Goal: Transaction & Acquisition: Register for event/course

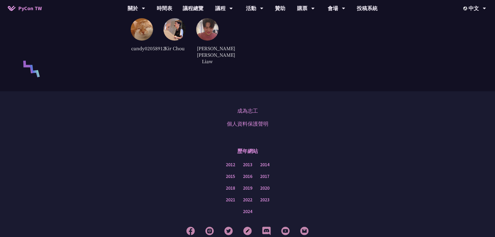
scroll to position [1165, 0]
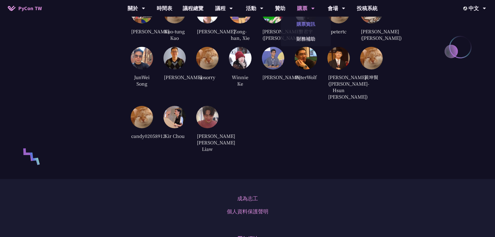
click at [305, 25] on link "購票資訊" at bounding box center [306, 24] width 50 height 12
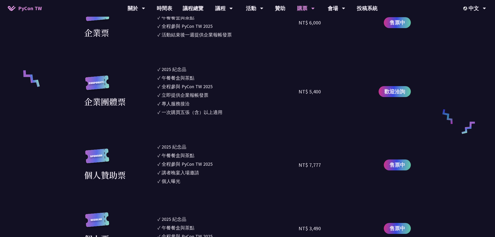
scroll to position [312, 0]
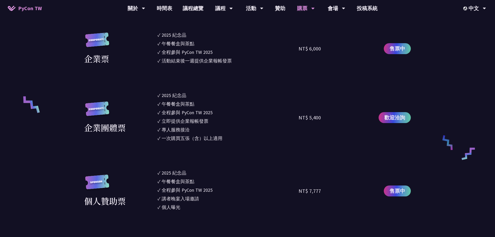
drag, startPoint x: 158, startPoint y: 91, endPoint x: 235, endPoint y: 142, distance: 91.5
click at [235, 142] on section "企業票 ✓ 2025 紀念品 ✓ 午餐餐盒與茶點 ✓ 全程參與 PyCon TW 2025 ✓ 活動結束後一週提供企業報帳發票 NT$ 6,000 售票中 企…" at bounding box center [247, 209] width 326 height 357
click at [235, 142] on ul "✓ 2025 紀念品 ✓ 午餐餐盒與茶點 ✓ 全程參與 PyCon TW 2025 ✓ 立即提供企業報帳發票 ✓ 專人服務接洽 ✓ 一次購買五張（含）以上適用" at bounding box center [227, 117] width 141 height 51
drag, startPoint x: 226, startPoint y: 139, endPoint x: 144, endPoint y: 95, distance: 93.7
click at [144, 95] on div "企業團體票 ✓ 2025 紀念品 ✓ 午餐餐盒與茶點 ✓ 全程參與 PyCon TW 2025 ✓ 立即提供企業報帳發票 ✓ 專人服務接洽 ✓ 一次購買五張（…" at bounding box center [247, 117] width 326 height 51
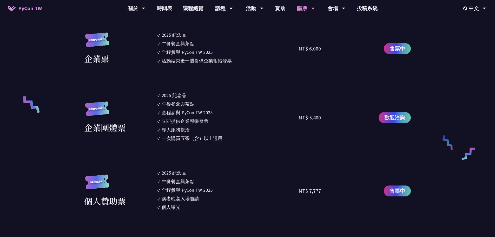
click at [179, 102] on div "午餐餐盒與茶點" at bounding box center [178, 103] width 33 height 7
drag, startPoint x: 159, startPoint y: 93, endPoint x: 222, endPoint y: 141, distance: 79.0
click at [222, 141] on ul "✓ 2025 紀念品 ✓ 午餐餐盒與茶點 ✓ 全程參與 PyCon TW 2025 ✓ 立即提供企業報帳發票 ✓ 專人服務接洽 ✓ 一次購買五張（含）以上適用" at bounding box center [227, 117] width 141 height 51
click at [226, 139] on li "✓ 一次購買五張（含）以上適用" at bounding box center [227, 138] width 141 height 7
drag, startPoint x: 164, startPoint y: 60, endPoint x: 230, endPoint y: 62, distance: 66.8
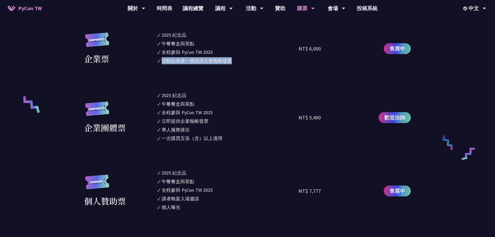
click at [230, 62] on div "活動結束後一週提供企業報帳發票" at bounding box center [197, 60] width 70 height 7
drag, startPoint x: 170, startPoint y: 59, endPoint x: 225, endPoint y: 61, distance: 55.4
click at [225, 61] on div "活動結束後一週提供企業報帳發票" at bounding box center [197, 60] width 70 height 7
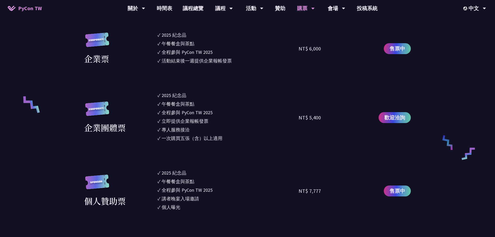
drag, startPoint x: 161, startPoint y: 95, endPoint x: 237, endPoint y: 142, distance: 89.0
click at [237, 142] on ul "✓ 2025 紀念品 ✓ 午餐餐盒與茶點 ✓ 全程參與 PyCon TW 2025 ✓ 立即提供企業報帳發票 ✓ 專人服務接洽 ✓ 一次購買五張（含）以上適用" at bounding box center [227, 117] width 141 height 51
click at [178, 96] on div "2025 紀念品" at bounding box center [174, 95] width 25 height 7
click at [184, 103] on div "午餐餐盒與茶點" at bounding box center [178, 103] width 33 height 7
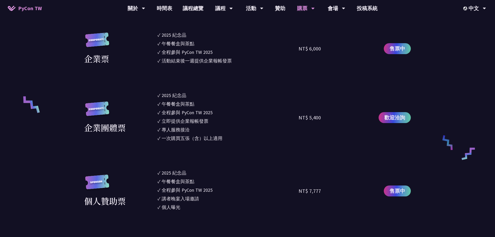
click at [185, 112] on div "全程參與 PyCon TW 2025" at bounding box center [187, 112] width 51 height 7
click at [188, 122] on div "立即提供企業報帳發票" at bounding box center [185, 120] width 47 height 7
drag, startPoint x: 161, startPoint y: 119, endPoint x: 202, endPoint y: 123, distance: 41.2
click at [202, 123] on li "✓ 立即提供企業報帳發票" at bounding box center [227, 120] width 141 height 7
click at [202, 123] on div "立即提供企業報帳發票" at bounding box center [185, 120] width 47 height 7
